Goal: Navigation & Orientation: Go to known website

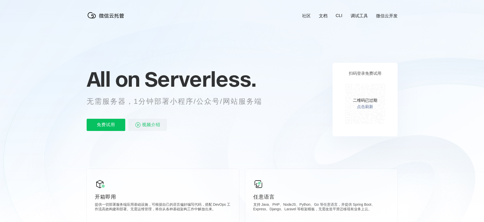
scroll to position [0, 904]
click at [364, 106] on link "点击刷新" at bounding box center [365, 106] width 16 height 5
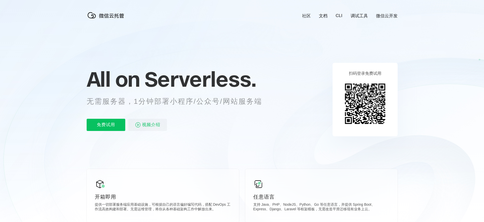
scroll to position [0, 904]
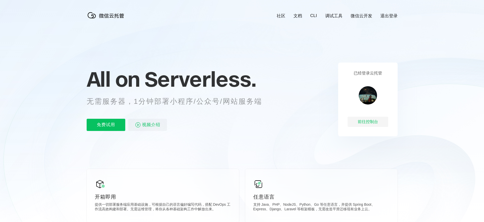
scroll to position [0, 904]
click at [367, 123] on div "前往控制台" at bounding box center [368, 122] width 41 height 10
